Goal: Task Accomplishment & Management: Use online tool/utility

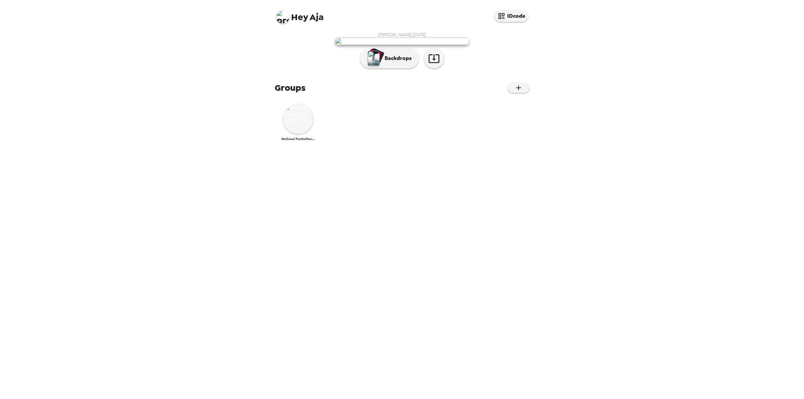
click at [289, 134] on img at bounding box center [298, 119] width 30 height 30
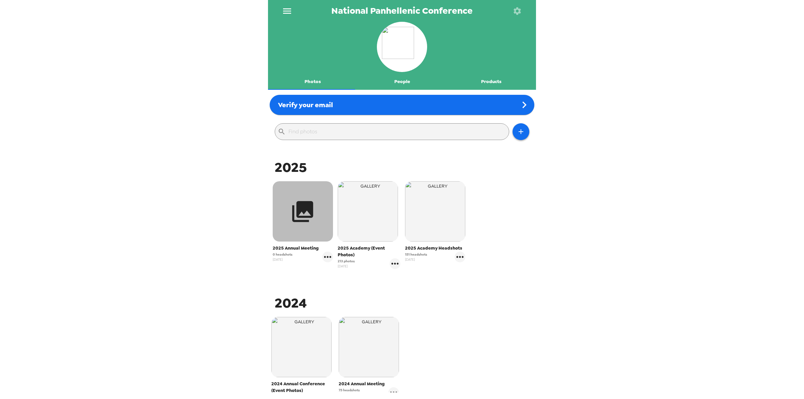
click at [309, 210] on icon "button" at bounding box center [302, 211] width 21 height 21
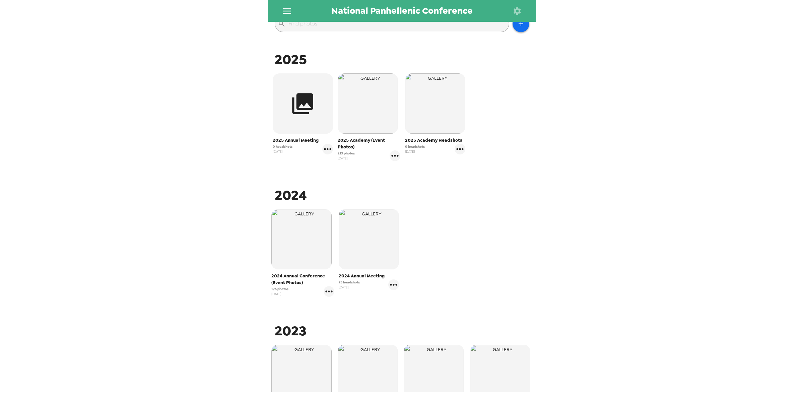
scroll to position [126, 0]
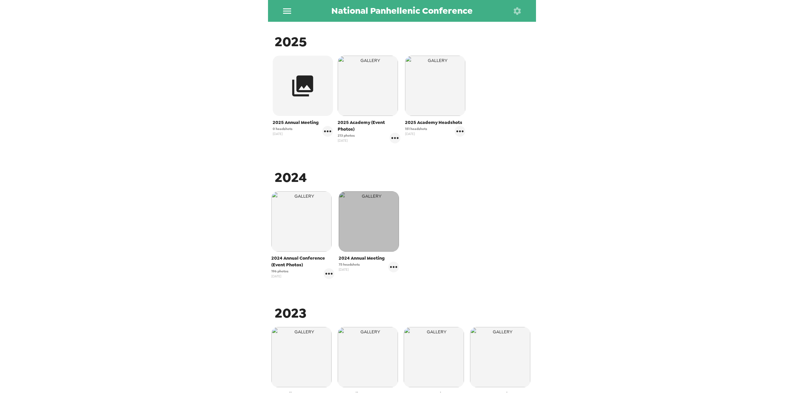
click at [371, 224] on img "button" at bounding box center [369, 221] width 60 height 60
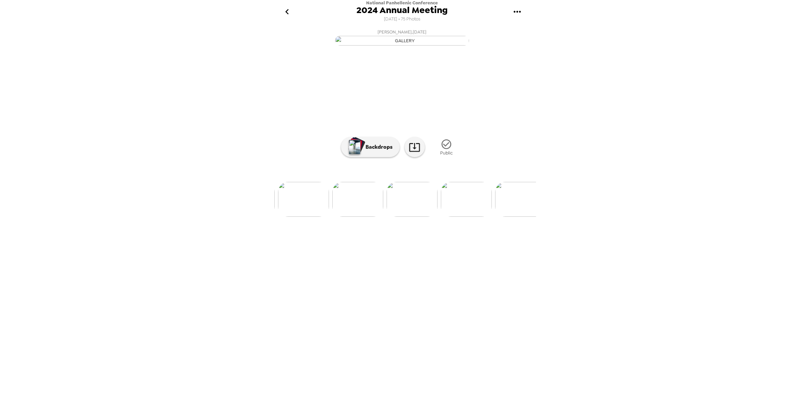
scroll to position [0, 3751]
click at [295, 217] on img at bounding box center [280, 199] width 51 height 35
click at [463, 217] on img at bounding box center [457, 199] width 51 height 35
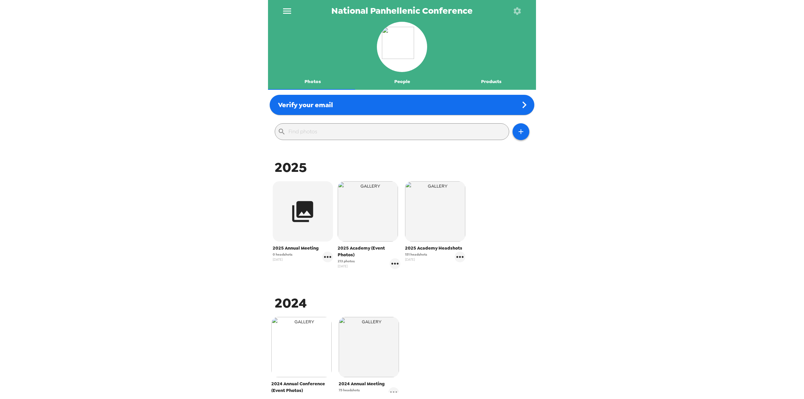
click at [290, 352] on img "button" at bounding box center [301, 347] width 60 height 60
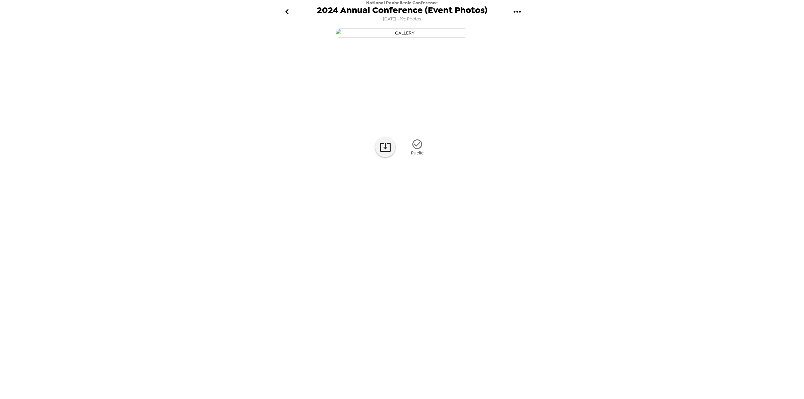
click at [470, 287] on div "0 photos waiting review Public" at bounding box center [402, 211] width 268 height 370
click at [392, 217] on img at bounding box center [375, 199] width 51 height 35
click at [453, 217] on img at bounding box center [456, 199] width 51 height 35
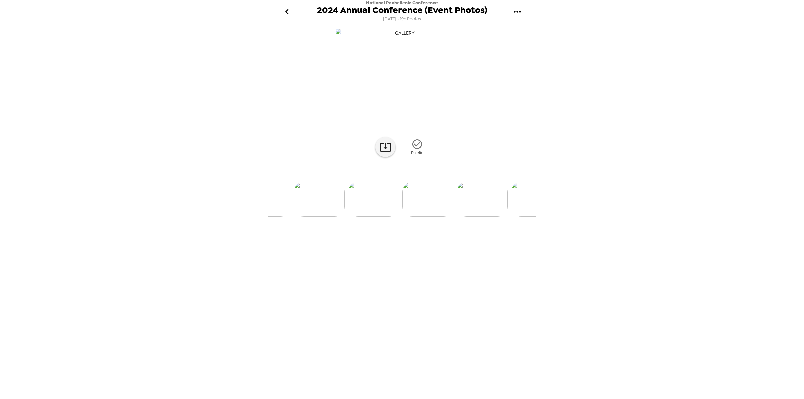
scroll to position [0, 2365]
click at [460, 217] on img at bounding box center [478, 199] width 51 height 35
click at [490, 217] on img at bounding box center [494, 199] width 51 height 35
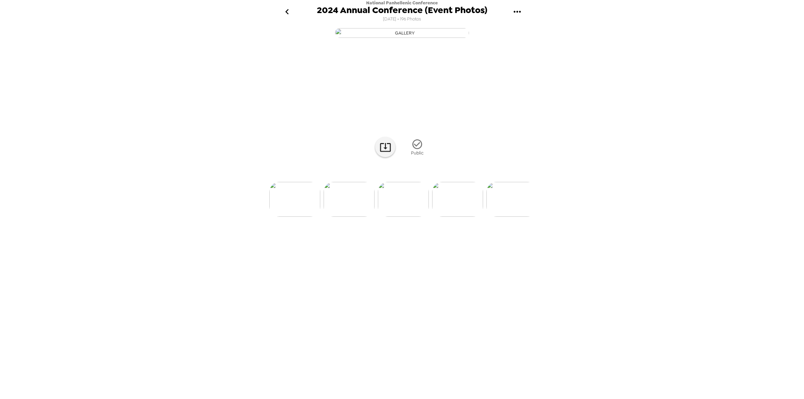
click at [284, 217] on img at bounding box center [294, 199] width 51 height 35
click at [463, 287] on div "0 photos waiting review Public" at bounding box center [402, 211] width 268 height 370
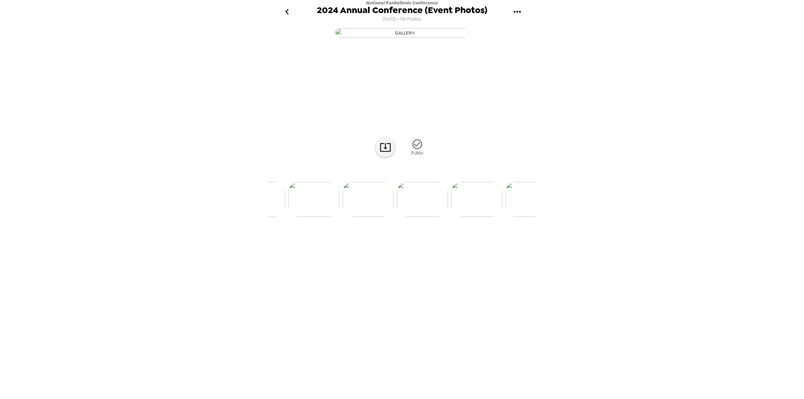
click at [485, 217] on img at bounding box center [476, 199] width 51 height 35
click at [464, 217] on img at bounding box center [478, 199] width 51 height 35
click at [503, 217] on img at bounding box center [512, 199] width 51 height 35
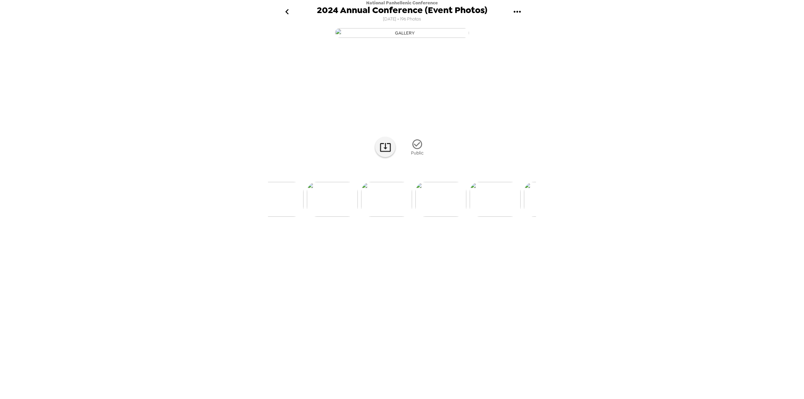
scroll to position [0, 5025]
click at [475, 217] on img at bounding box center [477, 199] width 51 height 35
click at [506, 217] on img at bounding box center [495, 199] width 51 height 35
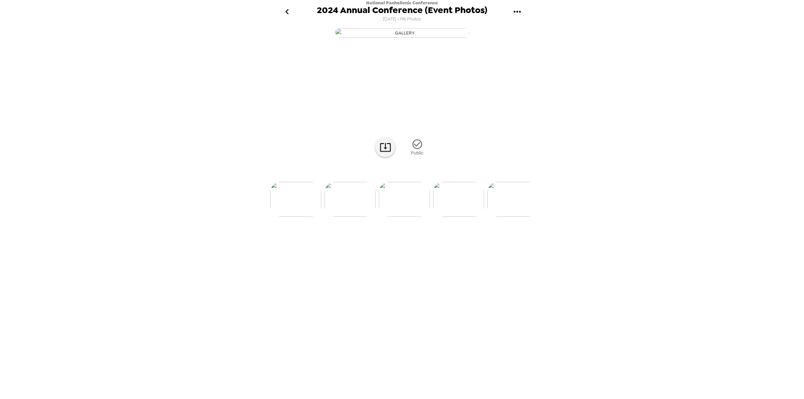
click at [506, 217] on img at bounding box center [512, 199] width 51 height 35
click at [521, 217] on img at bounding box center [532, 199] width 51 height 35
click at [503, 217] on img at bounding box center [513, 199] width 51 height 35
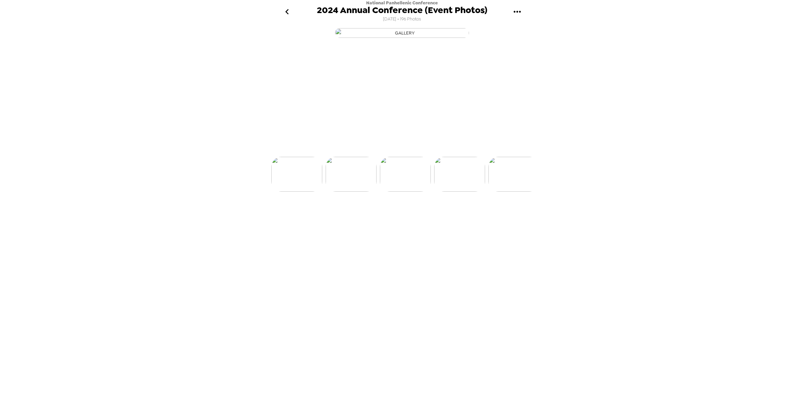
scroll to position [0, 6237]
click at [513, 217] on img at bounding box center [513, 199] width 51 height 35
click at [413, 38] on img "button" at bounding box center [402, 33] width 134 height 10
click at [508, 217] on img at bounding box center [512, 199] width 51 height 35
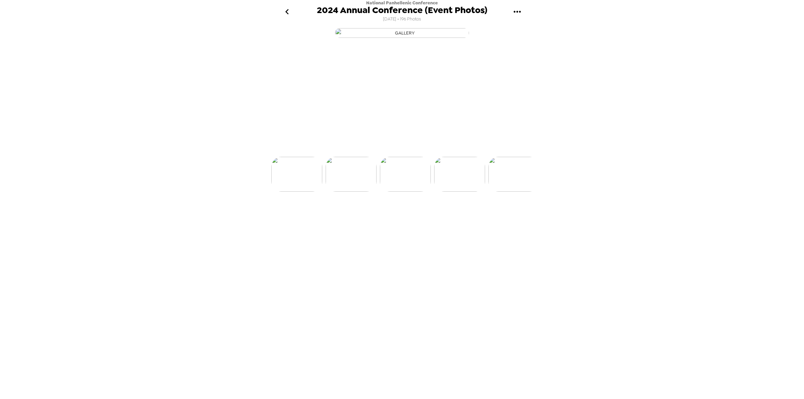
scroll to position [0, 6454]
click at [506, 217] on img at bounding box center [512, 199] width 51 height 35
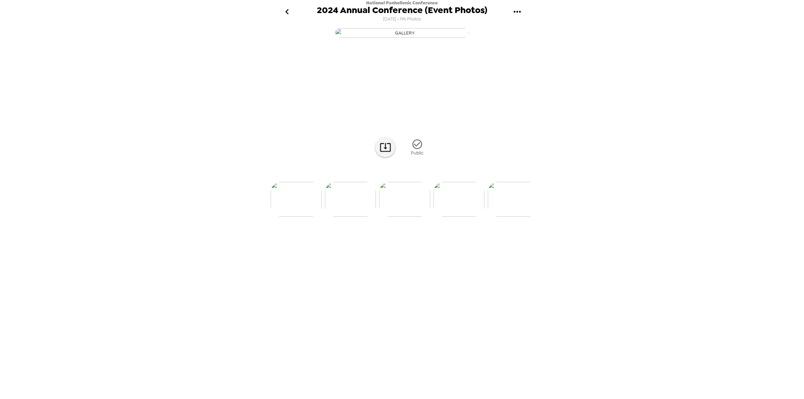
click at [506, 217] on img at bounding box center [513, 199] width 51 height 35
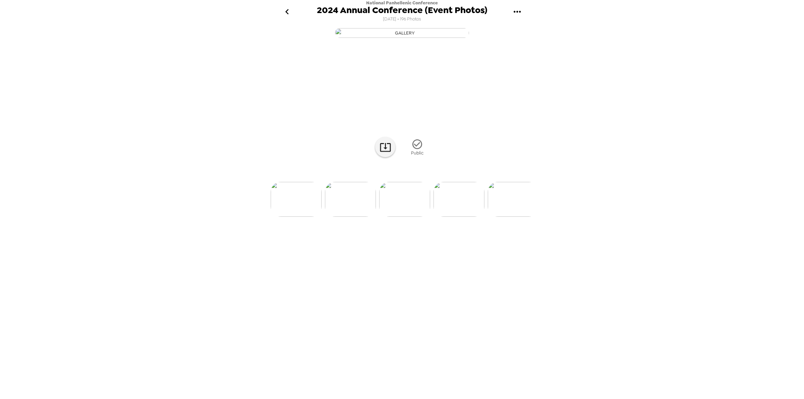
scroll to position [0, 7231]
